Goal: Find specific page/section: Find specific page/section

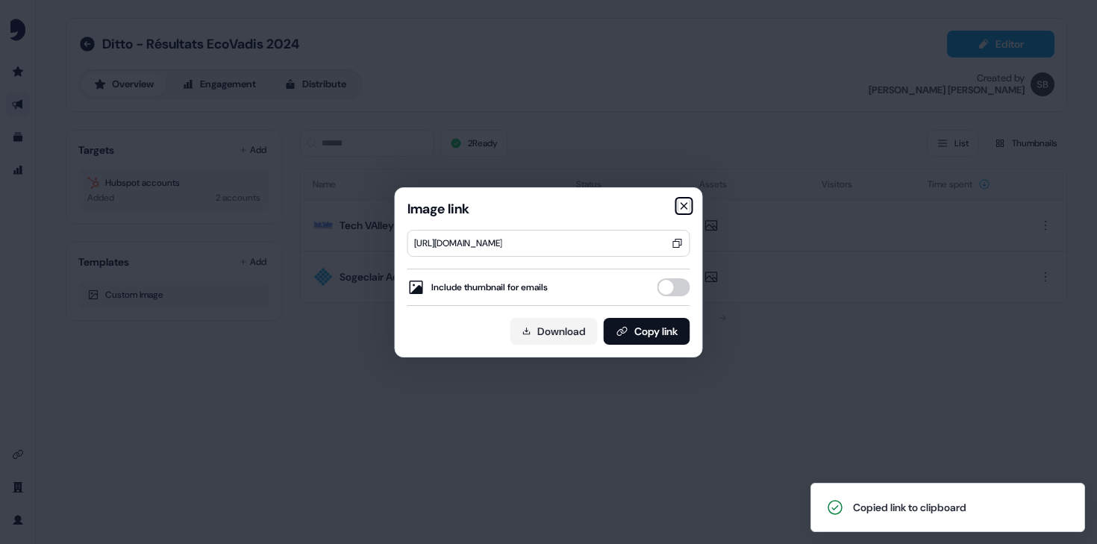
click at [684, 201] on icon "button" at bounding box center [684, 206] width 12 height 12
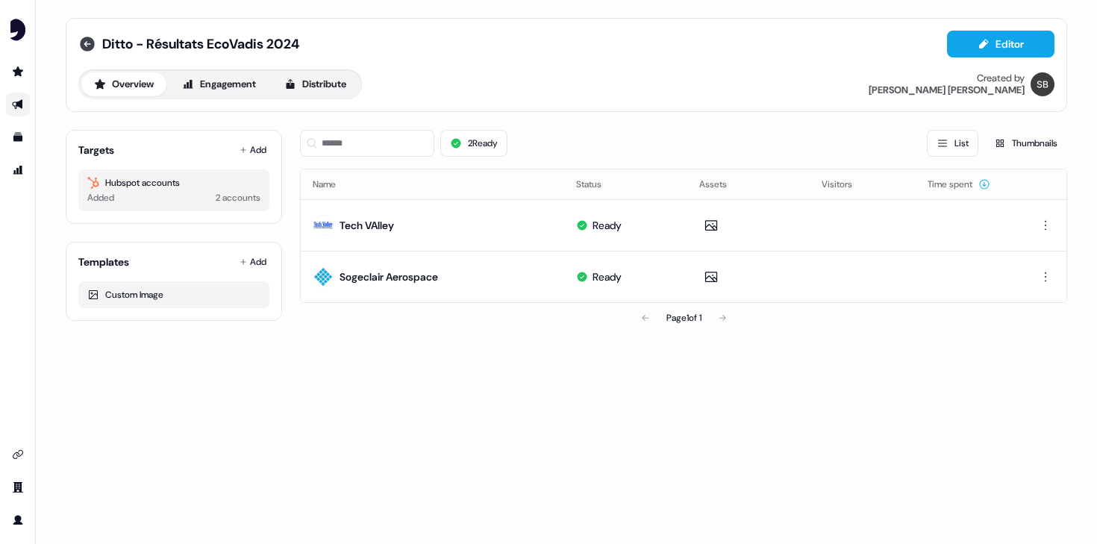
click at [88, 46] on icon at bounding box center [87, 44] width 15 height 15
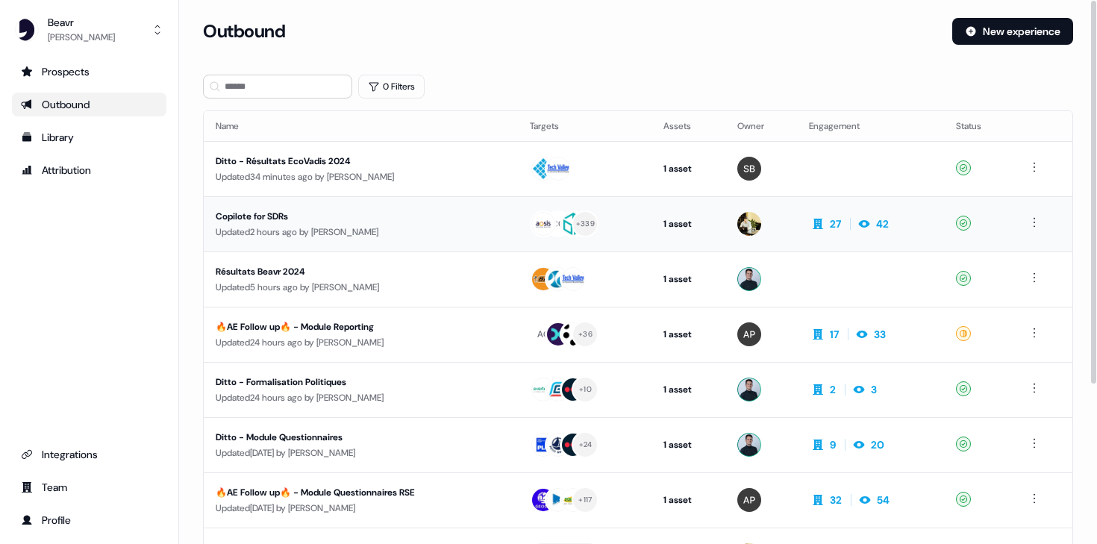
click at [341, 220] on div "Copilote for SDRs" at bounding box center [353, 216] width 275 height 15
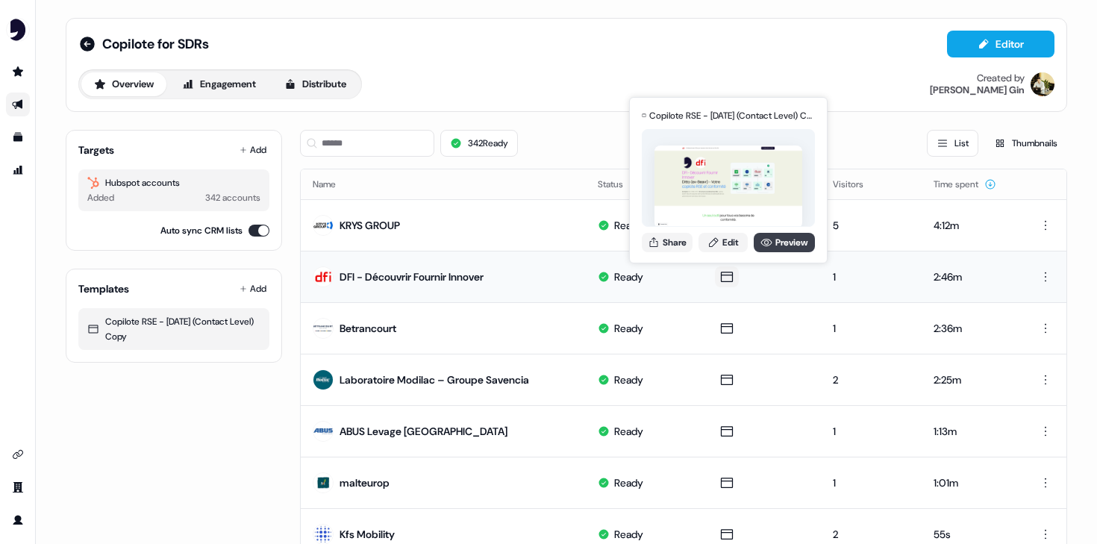
click at [787, 251] on link "Preview" at bounding box center [784, 242] width 61 height 19
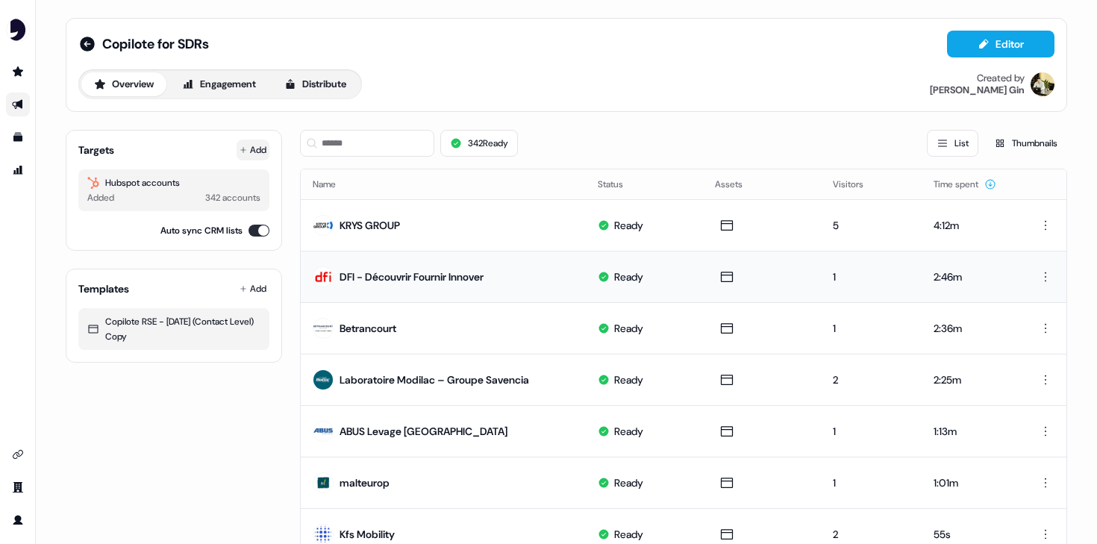
click at [242, 149] on icon at bounding box center [243, 149] width 7 height 7
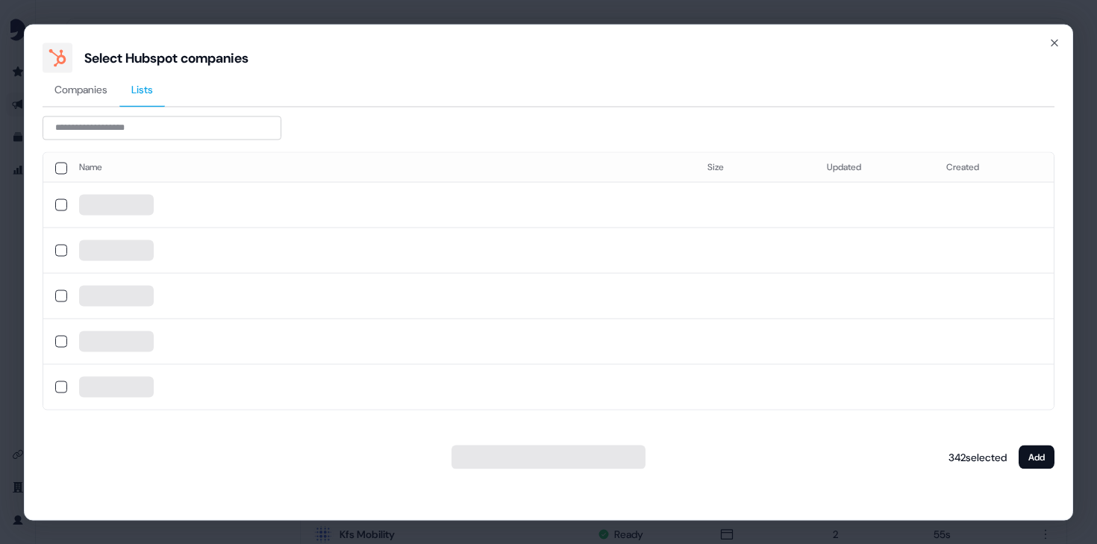
click at [153, 93] on span "Lists" at bounding box center [142, 88] width 22 height 15
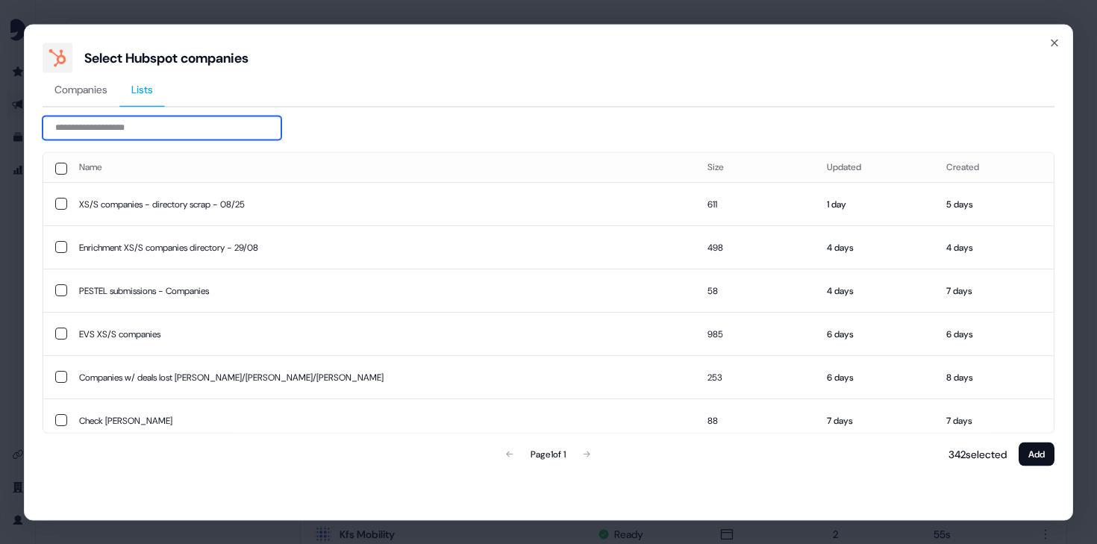
click at [175, 130] on input at bounding box center [162, 128] width 239 height 24
click at [60, 206] on button "button" at bounding box center [61, 204] width 12 height 12
click at [1052, 52] on div "Select Hubspot companies" at bounding box center [549, 58] width 1012 height 30
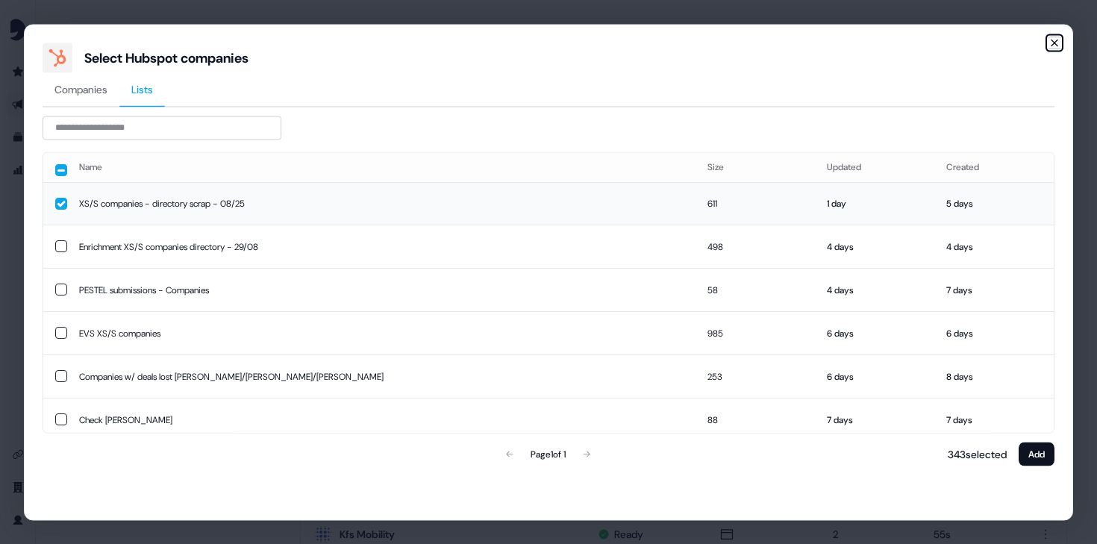
click at [1054, 48] on icon "button" at bounding box center [1054, 43] width 12 height 12
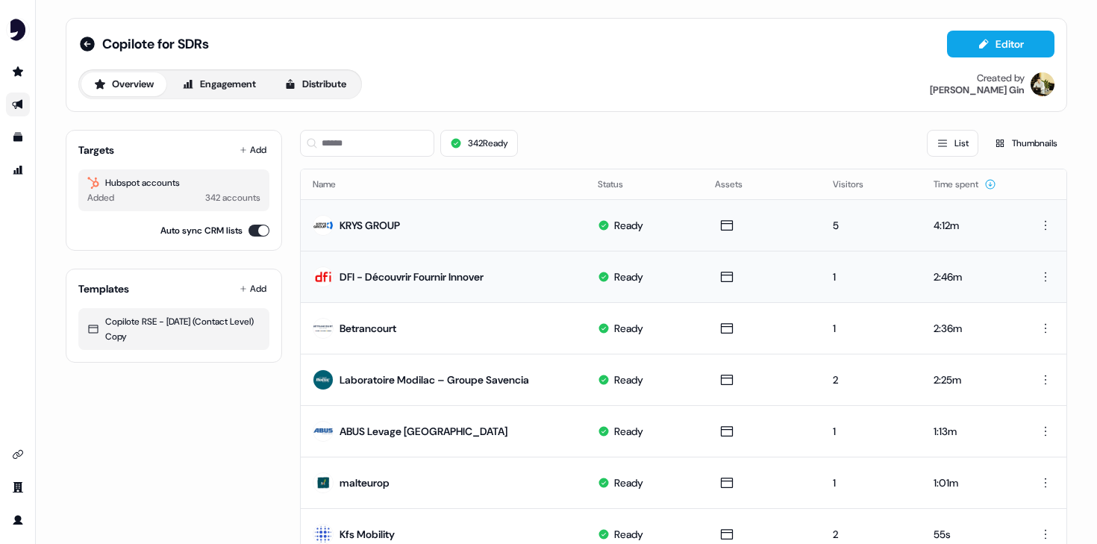
click at [470, 226] on td "KRYS GROUP" at bounding box center [443, 224] width 285 height 51
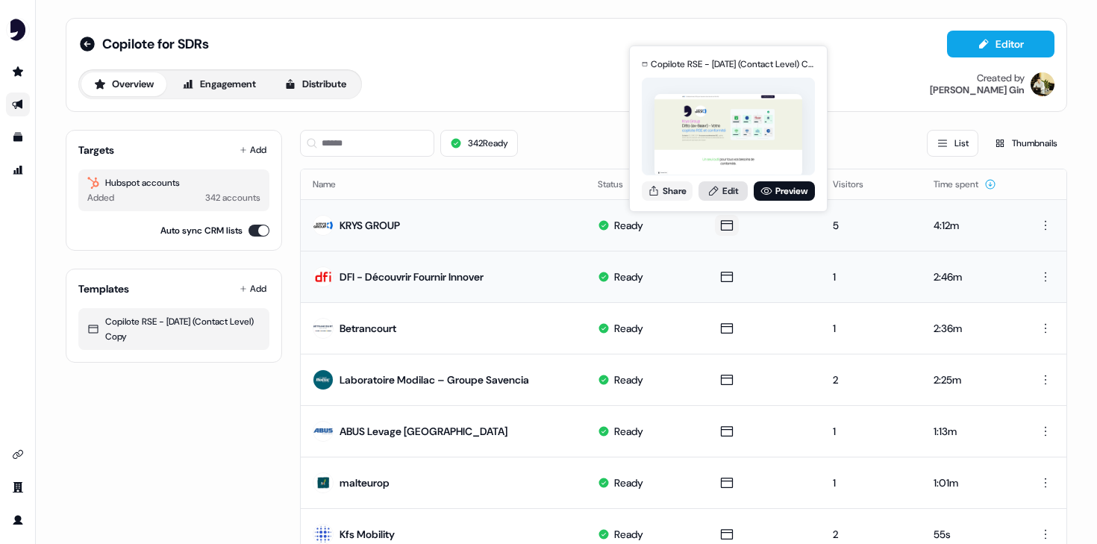
click at [726, 196] on link "Edit" at bounding box center [722, 190] width 49 height 19
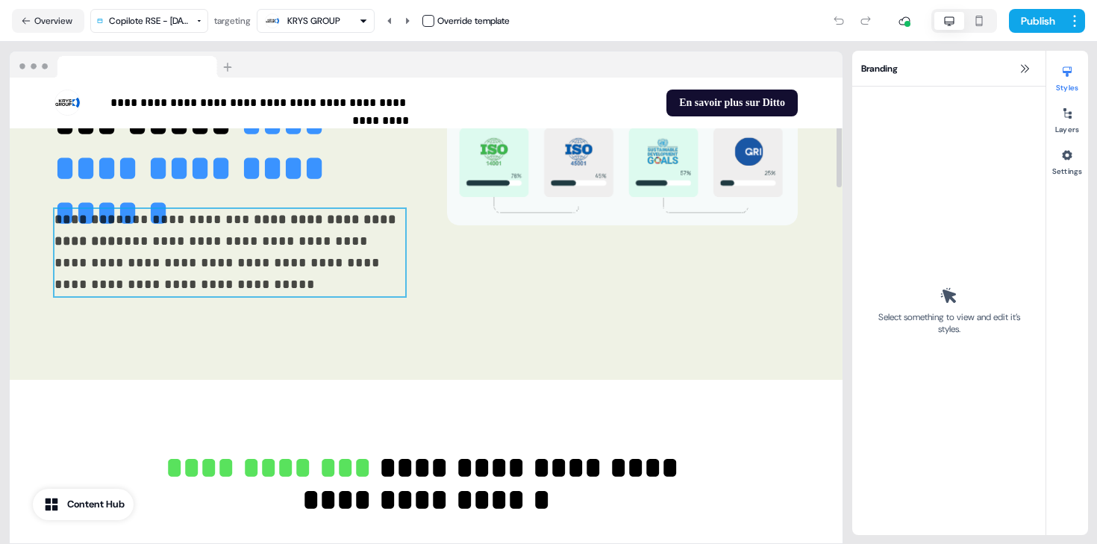
scroll to position [307, 0]
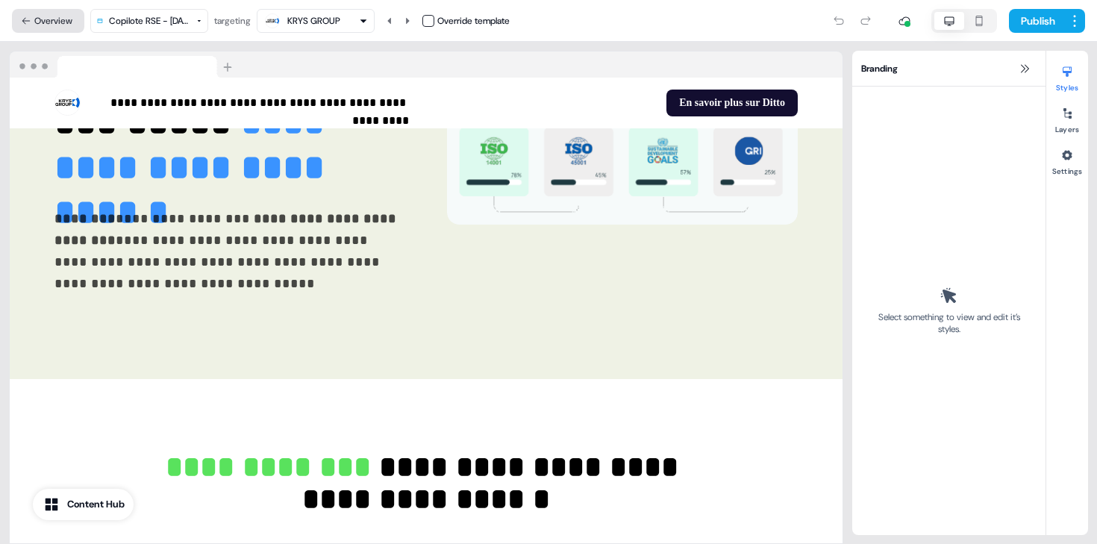
click at [45, 22] on button "Overview" at bounding box center [48, 21] width 72 height 24
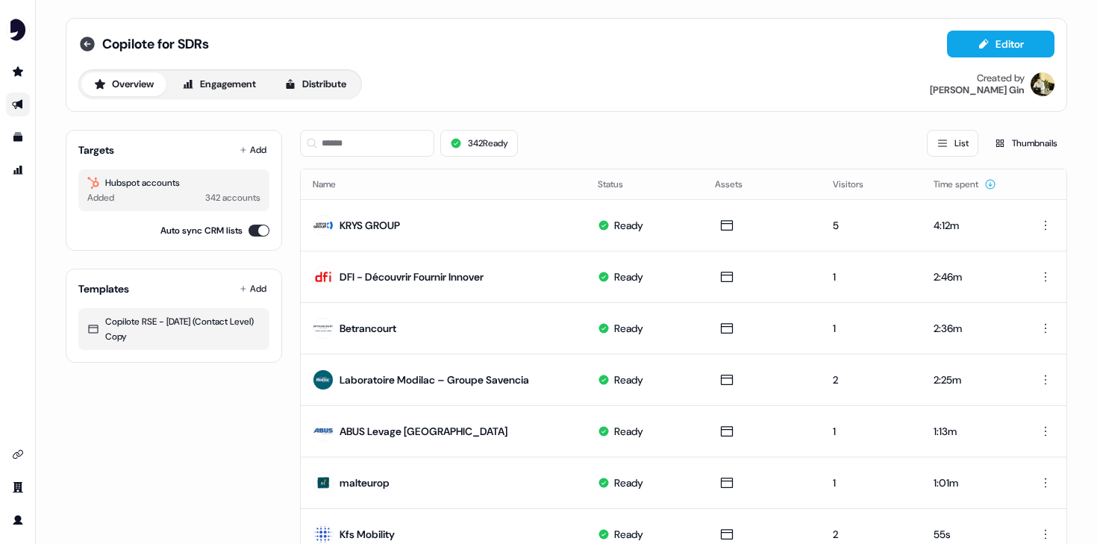
click at [84, 41] on icon at bounding box center [87, 44] width 18 height 18
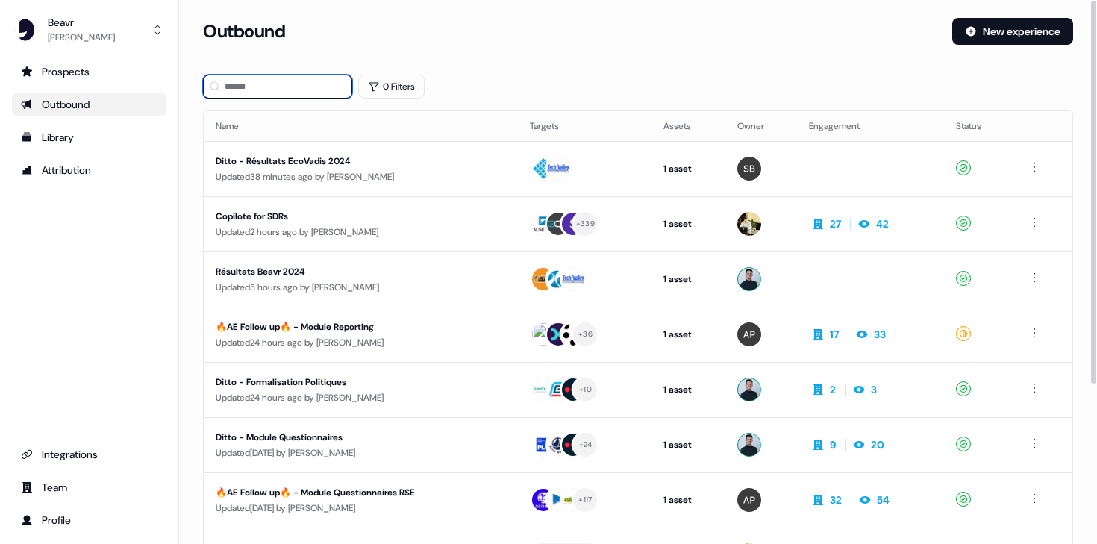
click at [276, 93] on input at bounding box center [277, 87] width 149 height 24
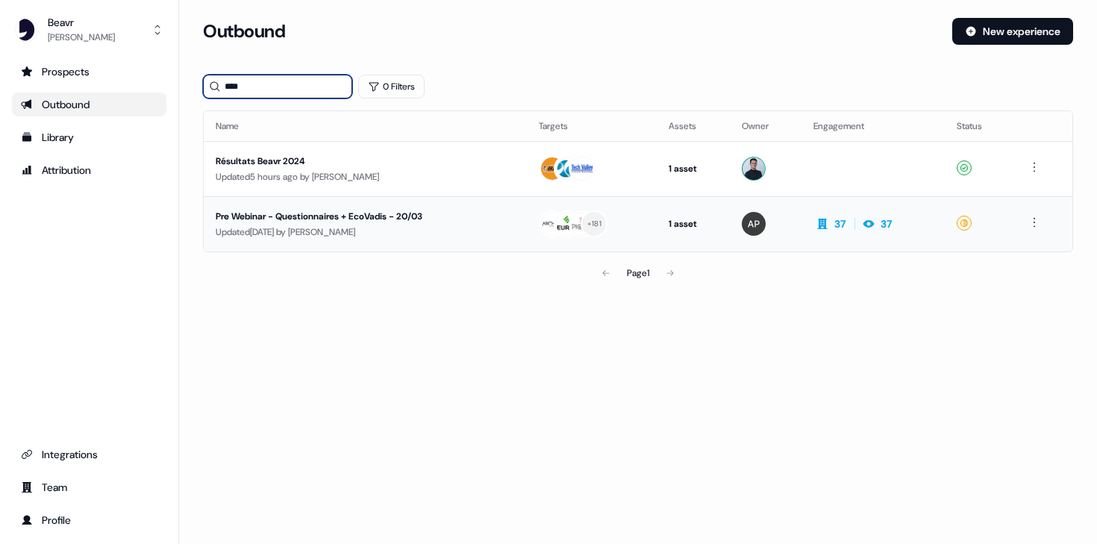
type input "****"
click at [435, 229] on div "Updated [DATE] by [PERSON_NAME]" at bounding box center [365, 232] width 299 height 15
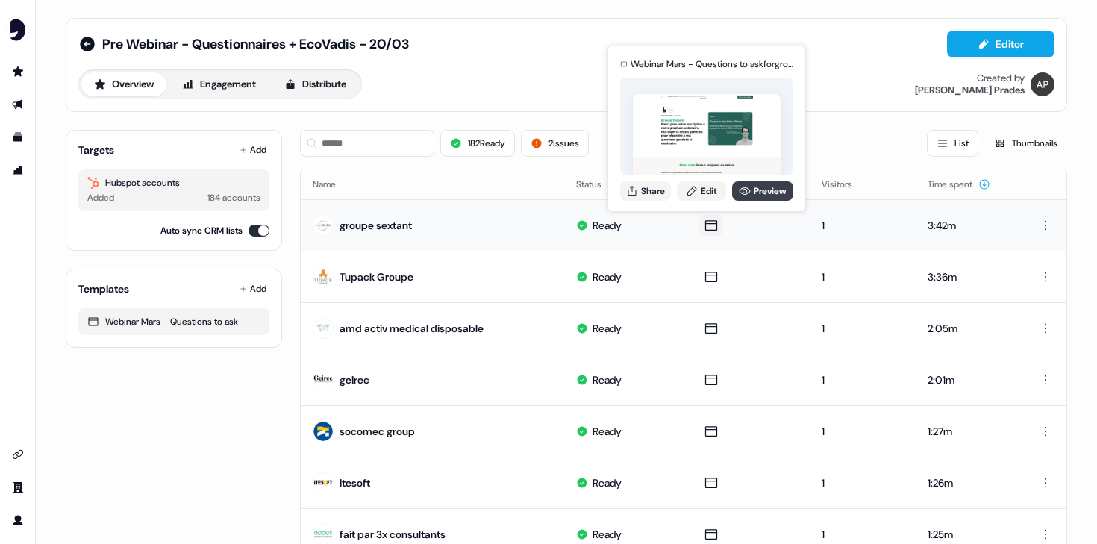
click at [758, 195] on link "Preview" at bounding box center [762, 190] width 61 height 19
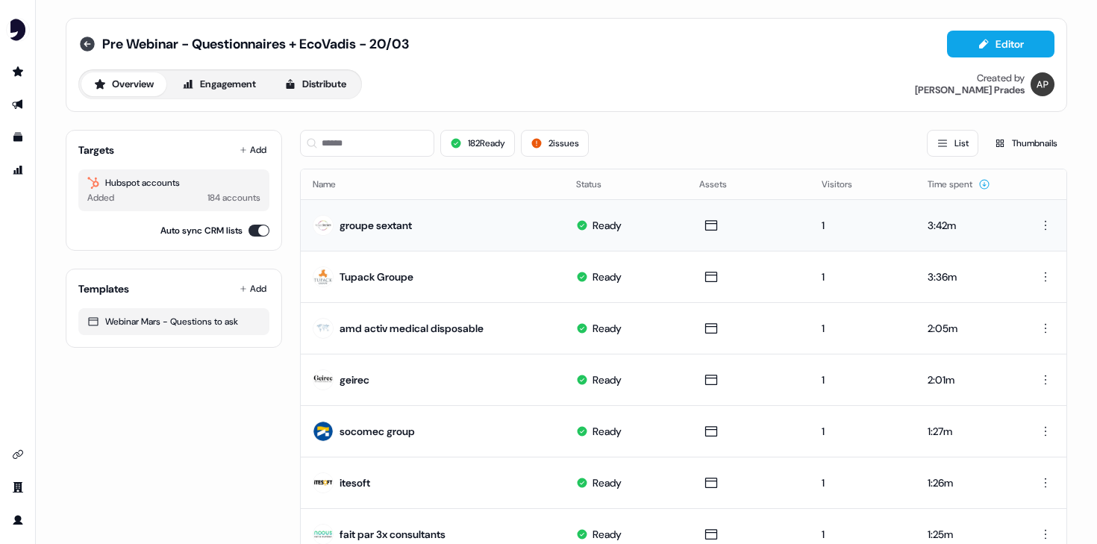
click at [80, 49] on icon at bounding box center [87, 44] width 15 height 15
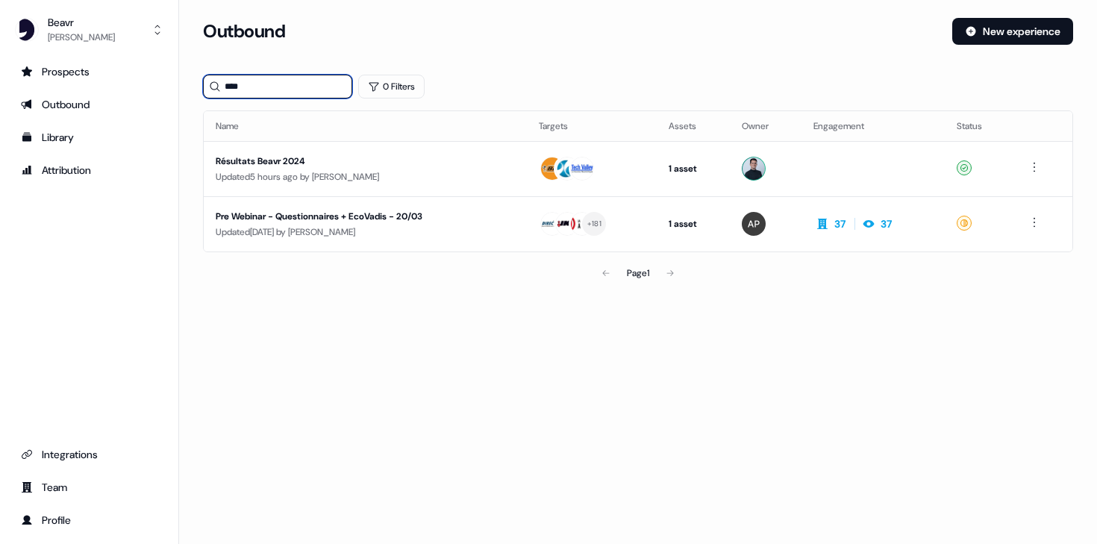
drag, startPoint x: 254, startPoint y: 87, endPoint x: 190, endPoint y: 76, distance: 64.4
click at [193, 78] on section "Loading... Outbound New experience **** 0 Filters Name Targets Assets Owner Eng…" at bounding box center [638, 174] width 918 height 312
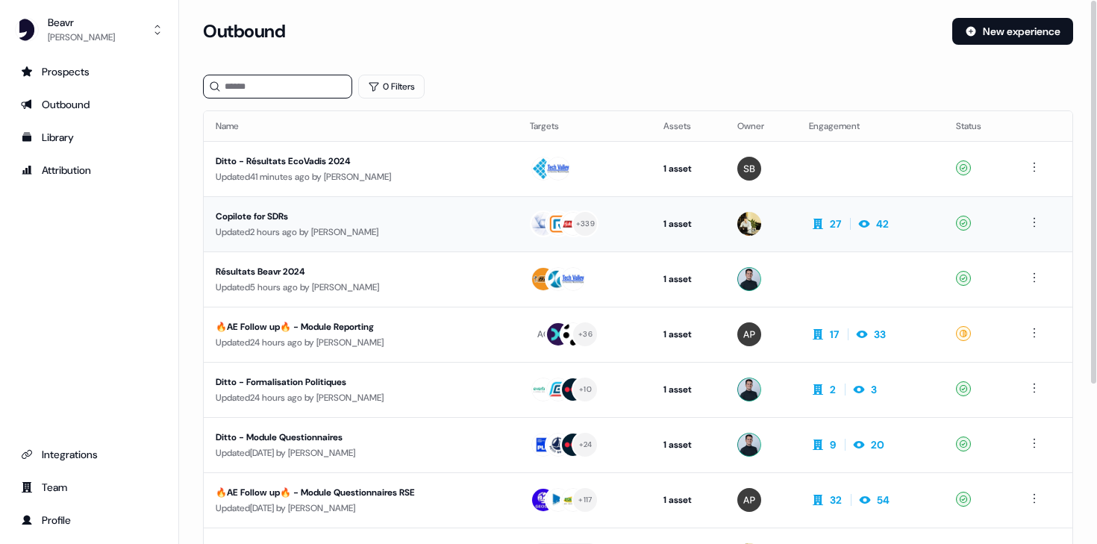
click at [304, 231] on div "Updated 2 hours ago by [PERSON_NAME]" at bounding box center [361, 232] width 290 height 15
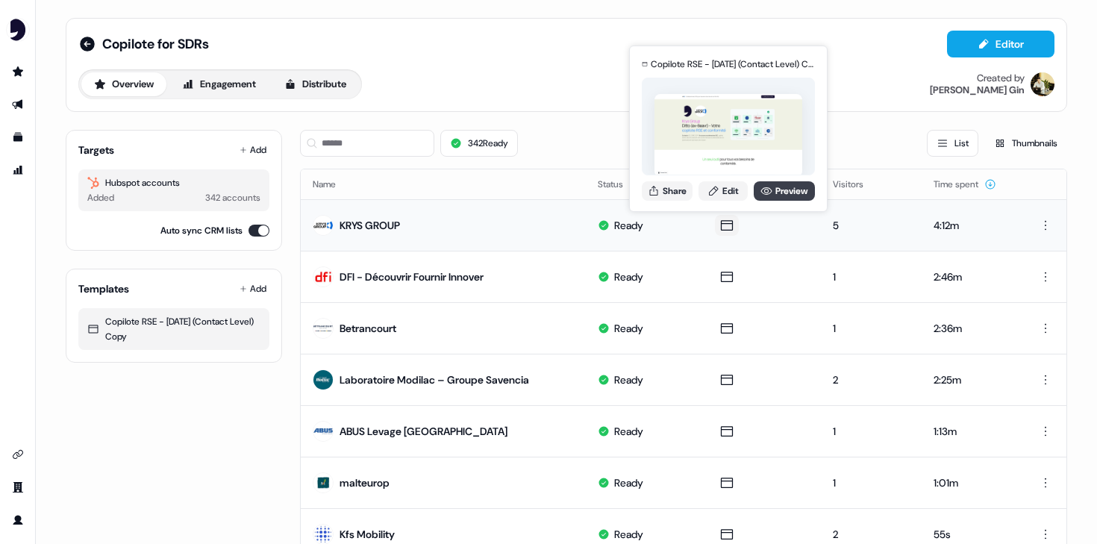
click at [775, 186] on link "Preview" at bounding box center [784, 190] width 61 height 19
click at [663, 187] on button "Share" at bounding box center [667, 190] width 51 height 19
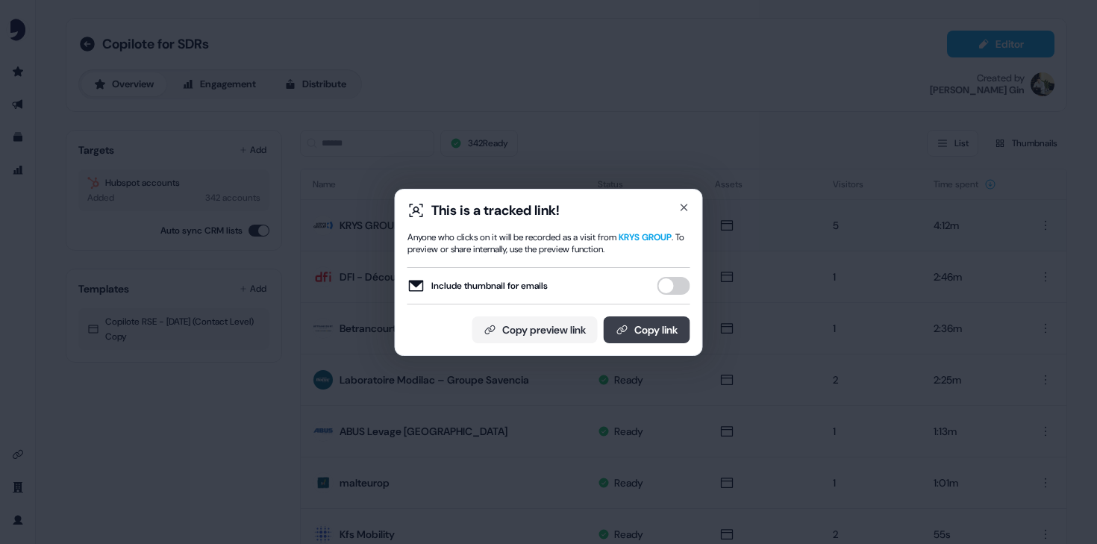
click at [616, 328] on icon at bounding box center [622, 330] width 12 height 12
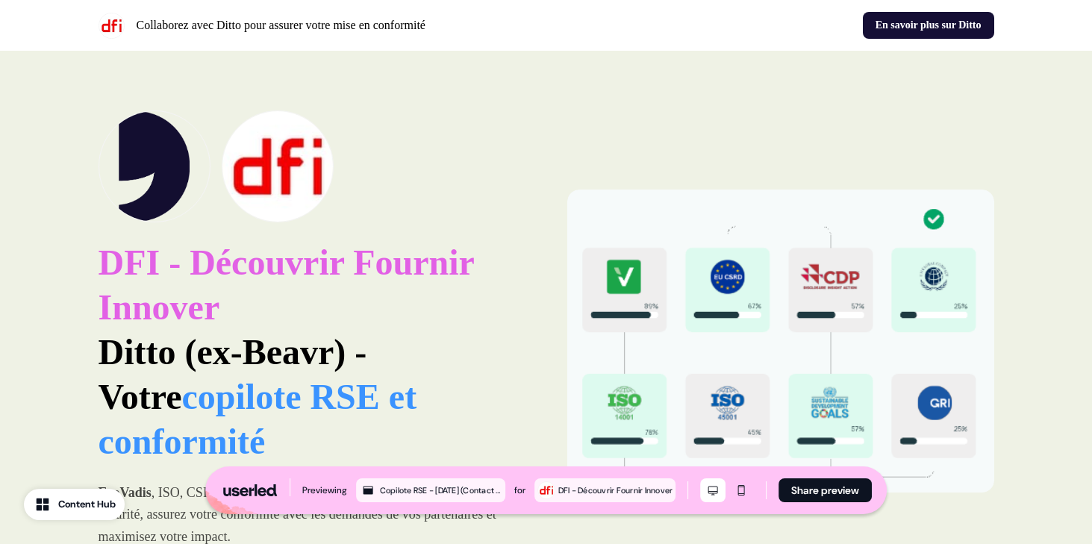
click at [918, 31] on link "En savoir plus sur Ditto" at bounding box center [928, 25] width 131 height 27
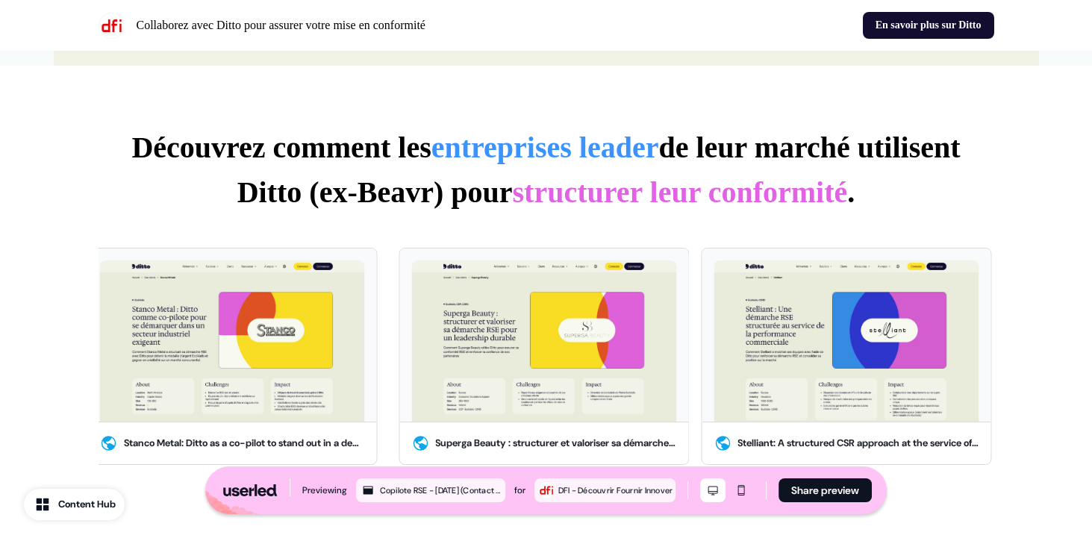
scroll to position [2631, 0]
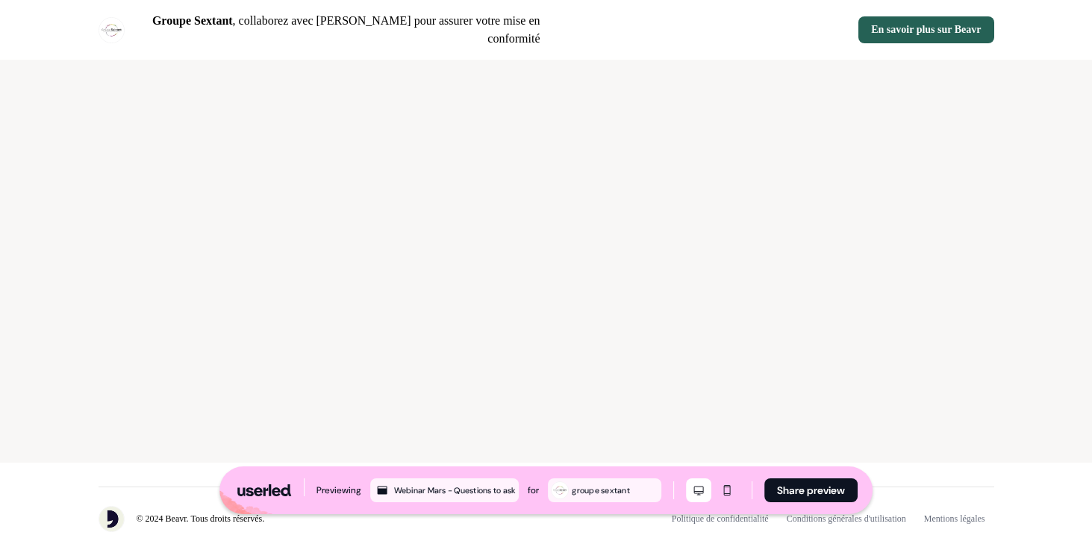
scroll to position [676, 0]
